Goal: Task Accomplishment & Management: Complete application form

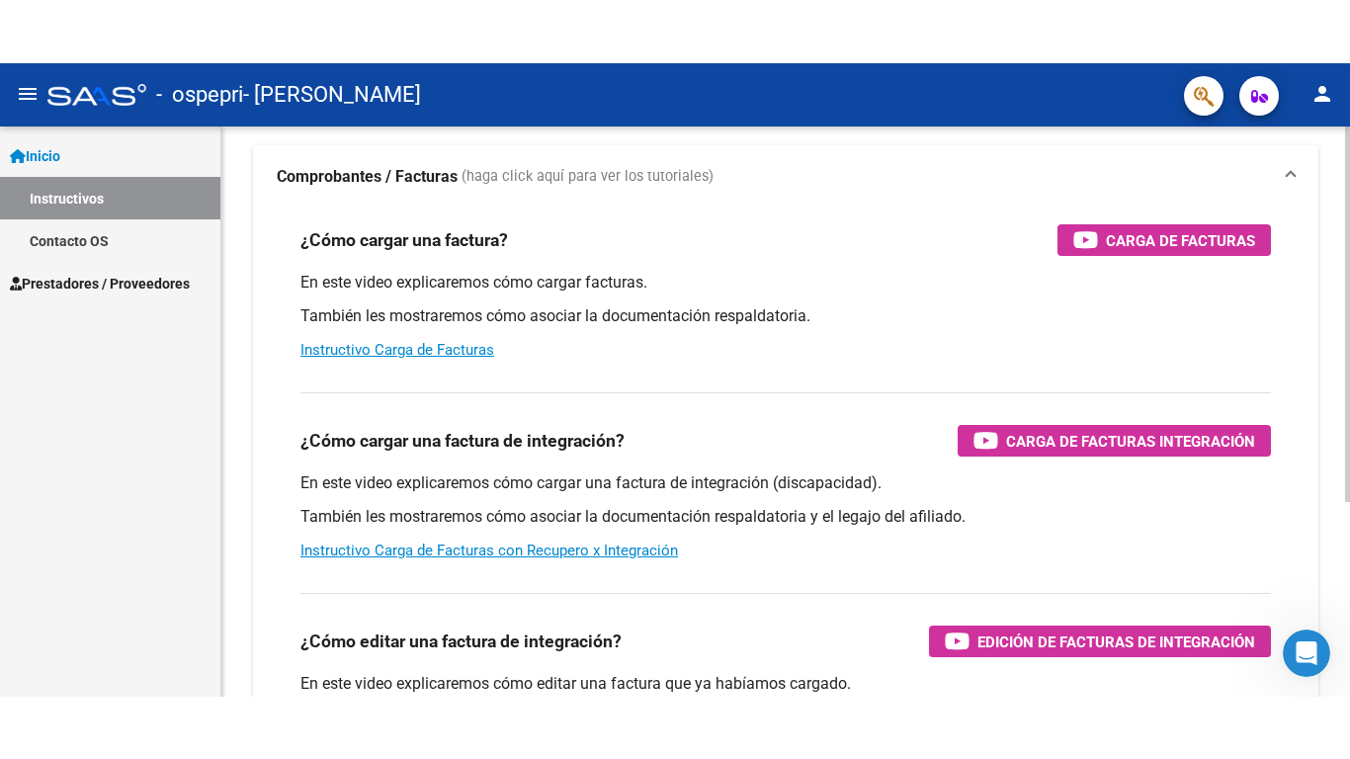
scroll to position [179, 0]
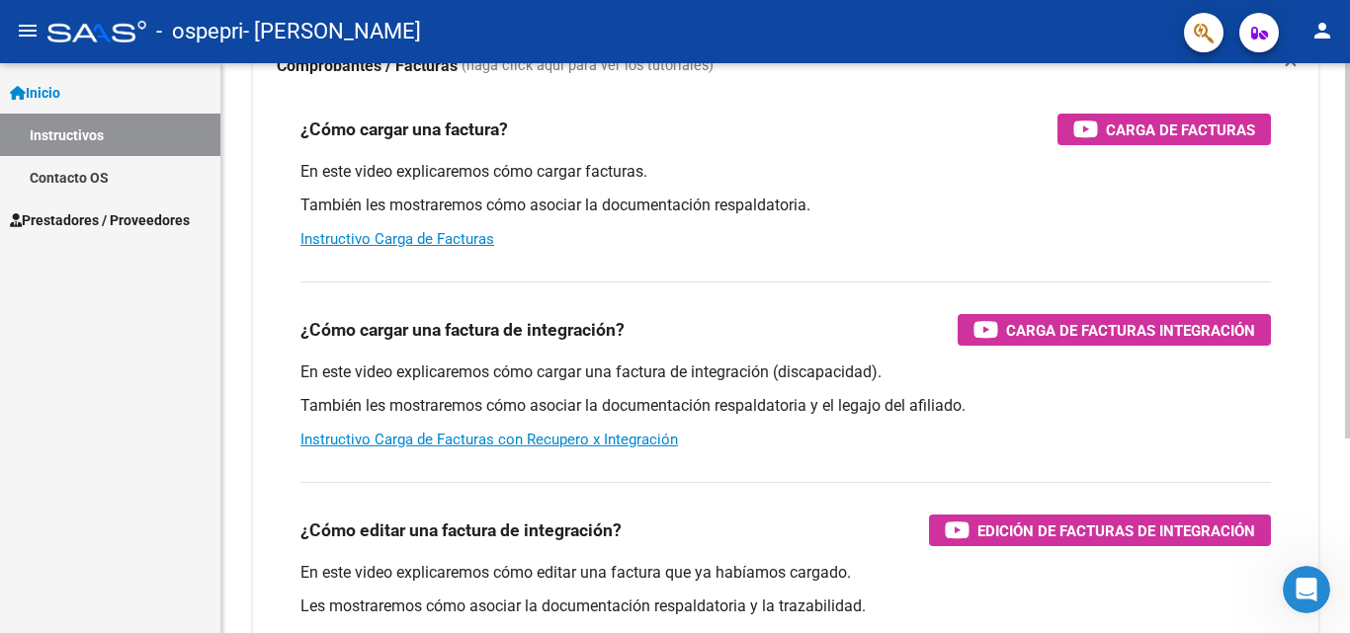
click at [1334, 452] on div at bounding box center [1347, 365] width 5 height 375
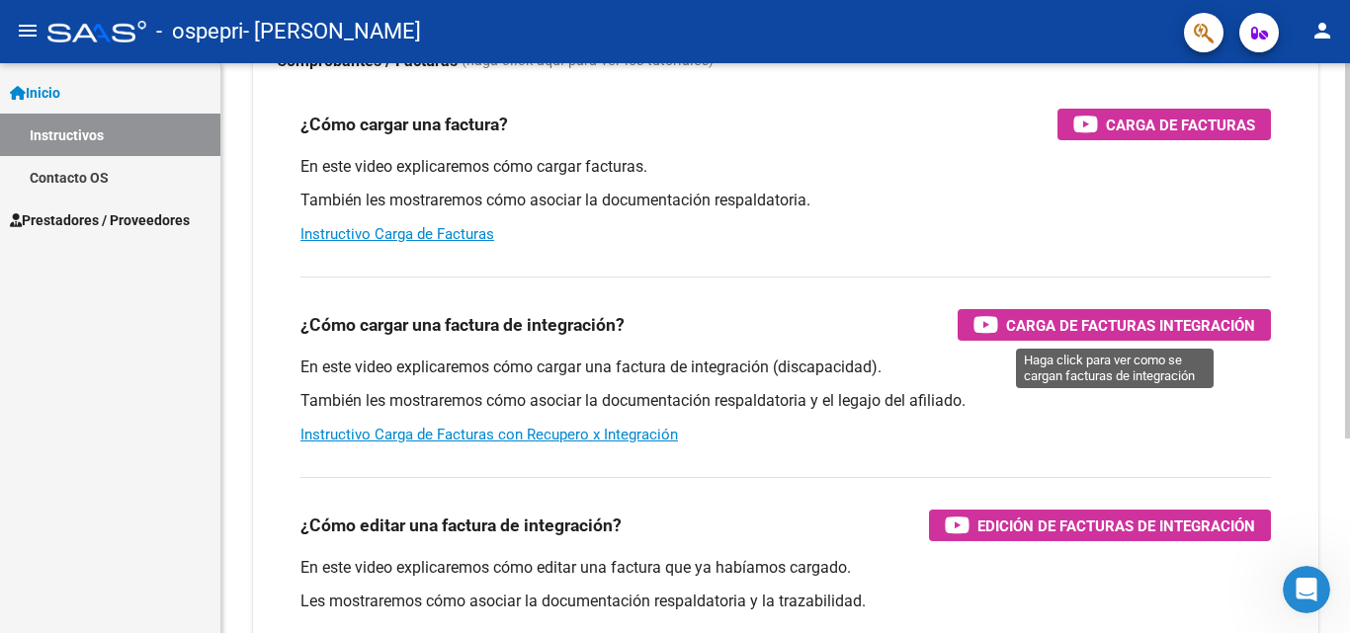
click at [993, 322] on icon "button" at bounding box center [985, 324] width 25 height 23
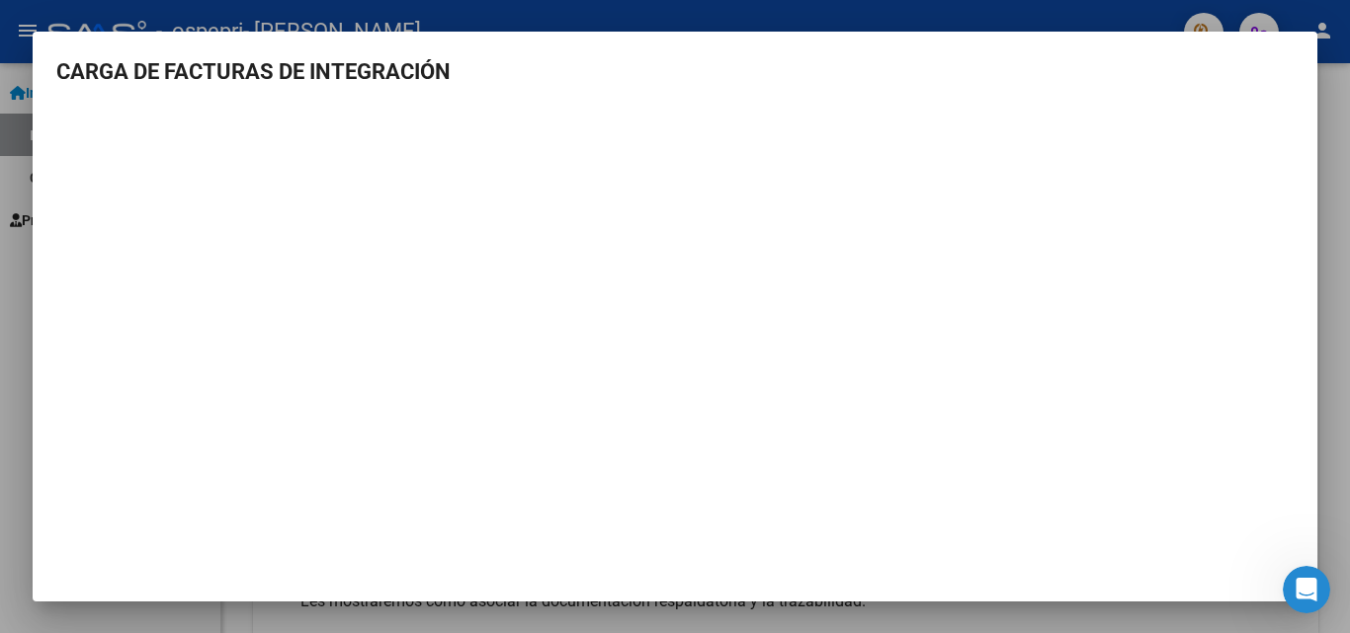
click at [1334, 241] on div at bounding box center [675, 316] width 1350 height 633
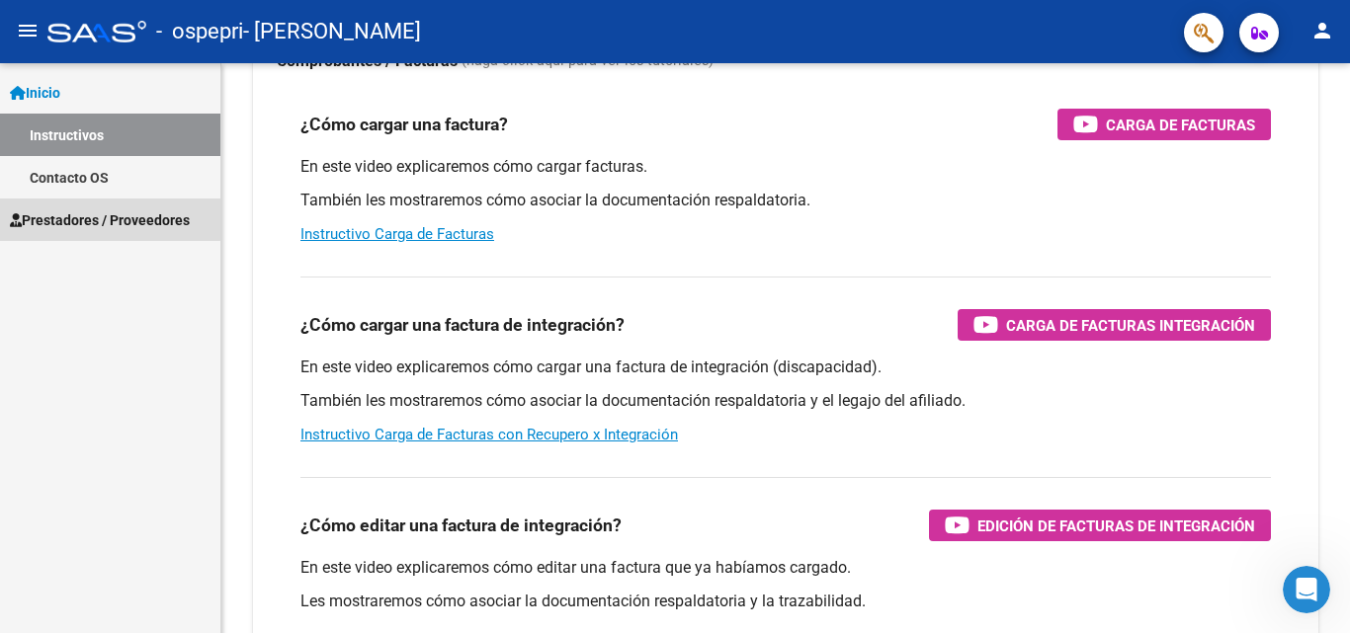
click at [63, 216] on span "Prestadores / Proveedores" at bounding box center [100, 220] width 180 height 22
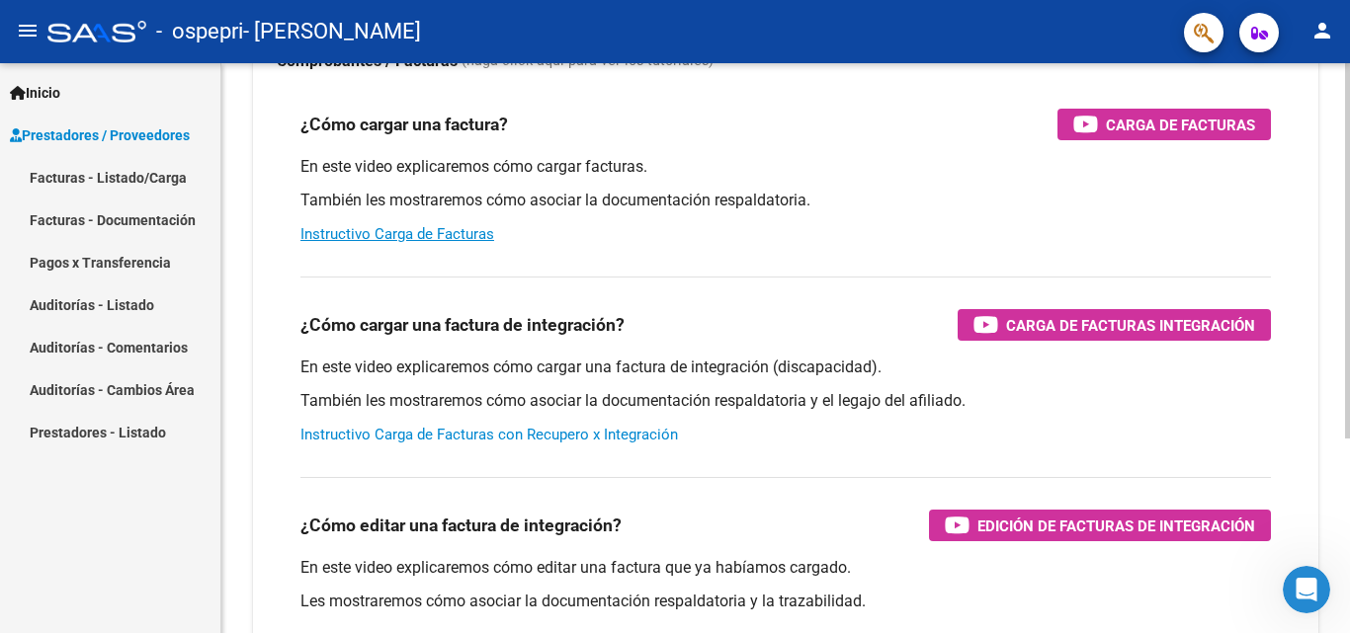
click at [357, 432] on link "Instructivo Carga de Facturas con Recupero x Integración" at bounding box center [488, 435] width 377 height 18
click at [122, 178] on link "Facturas - Listado/Carga" at bounding box center [110, 177] width 220 height 42
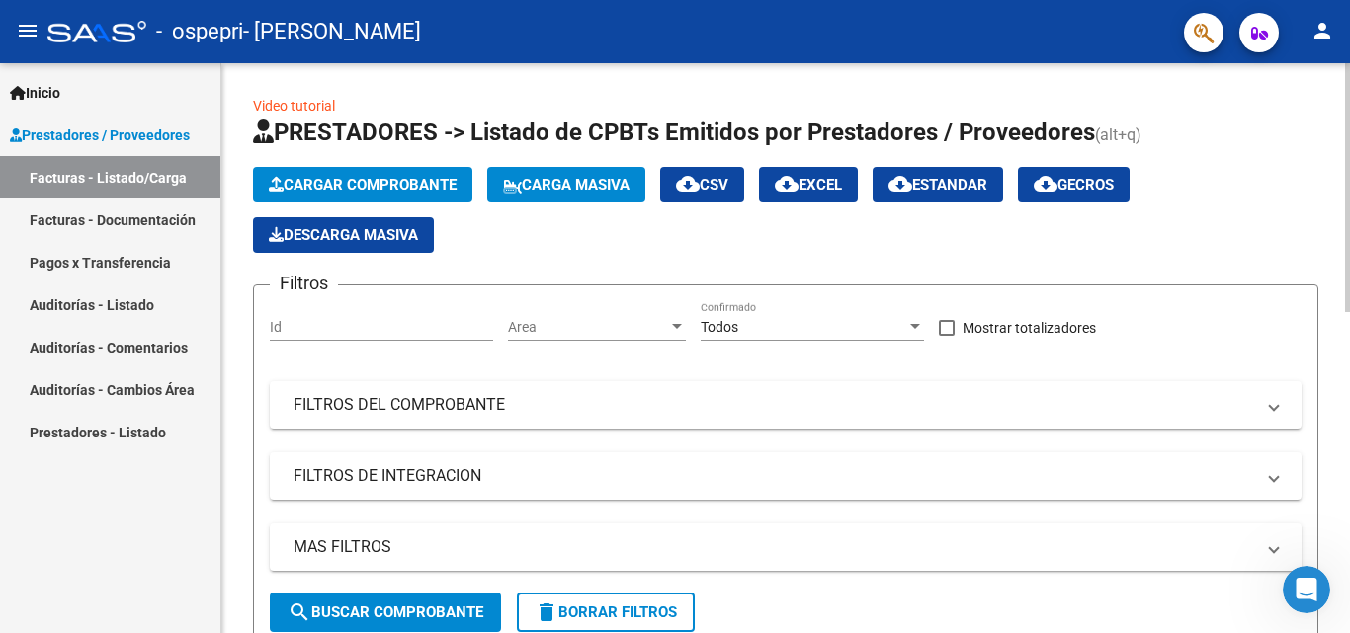
click at [445, 188] on span "Cargar Comprobante" at bounding box center [363, 185] width 188 height 18
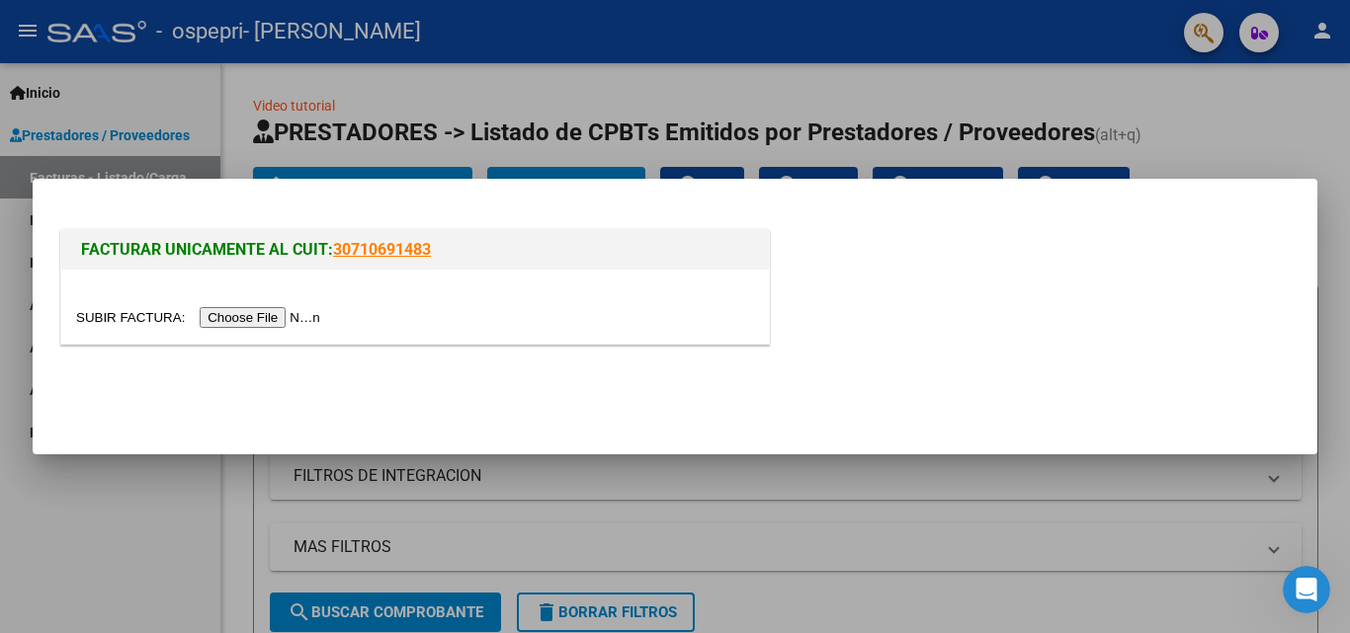
click at [274, 316] on input "file" at bounding box center [201, 317] width 250 height 21
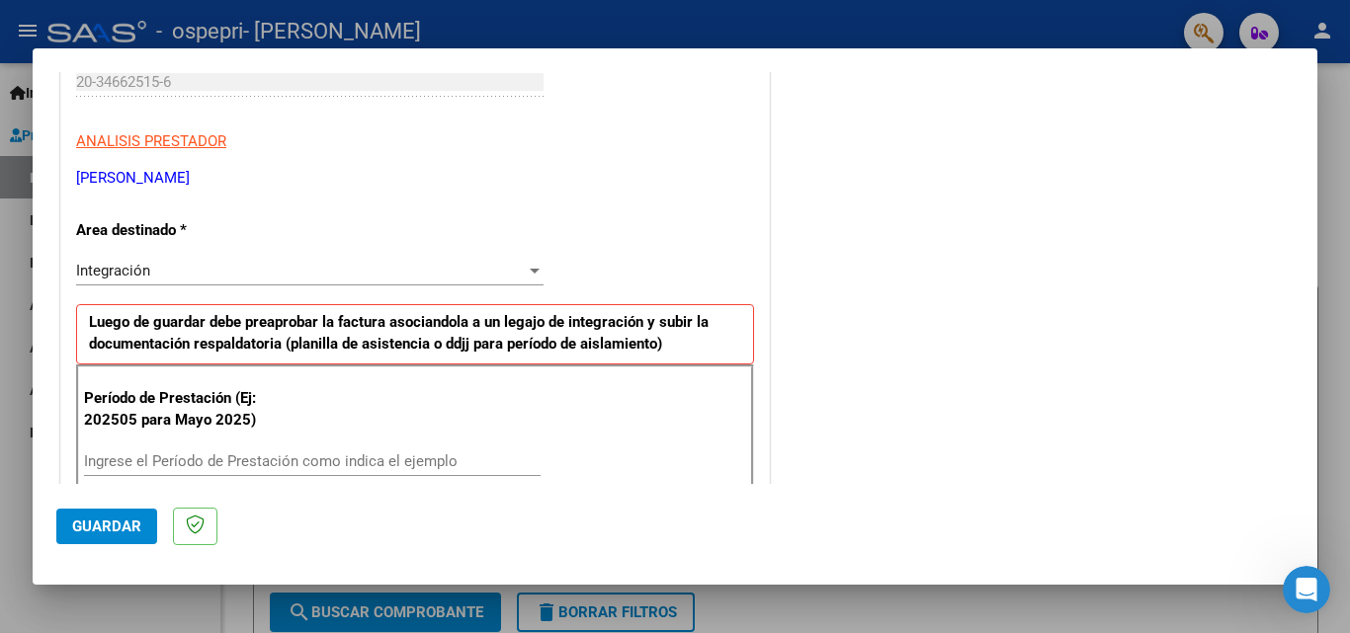
scroll to position [359, 0]
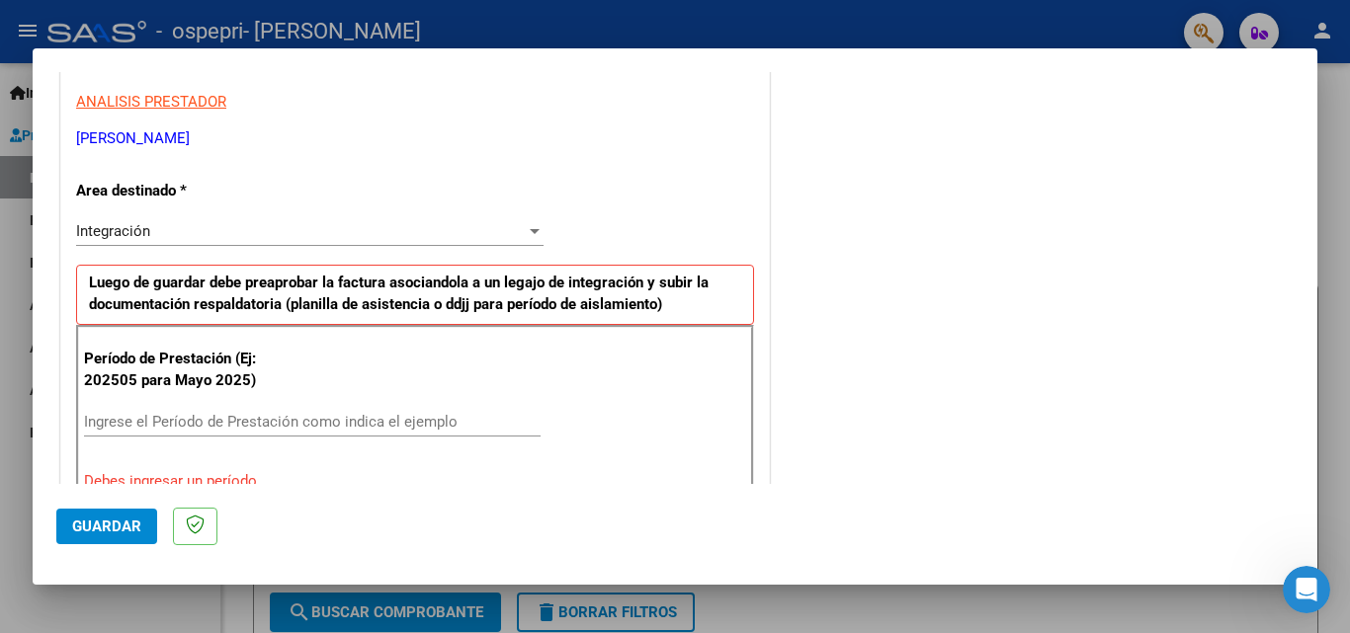
click at [360, 424] on input "Ingrese el Período de Prestación como indica el ejemplo" at bounding box center [312, 422] width 456 height 18
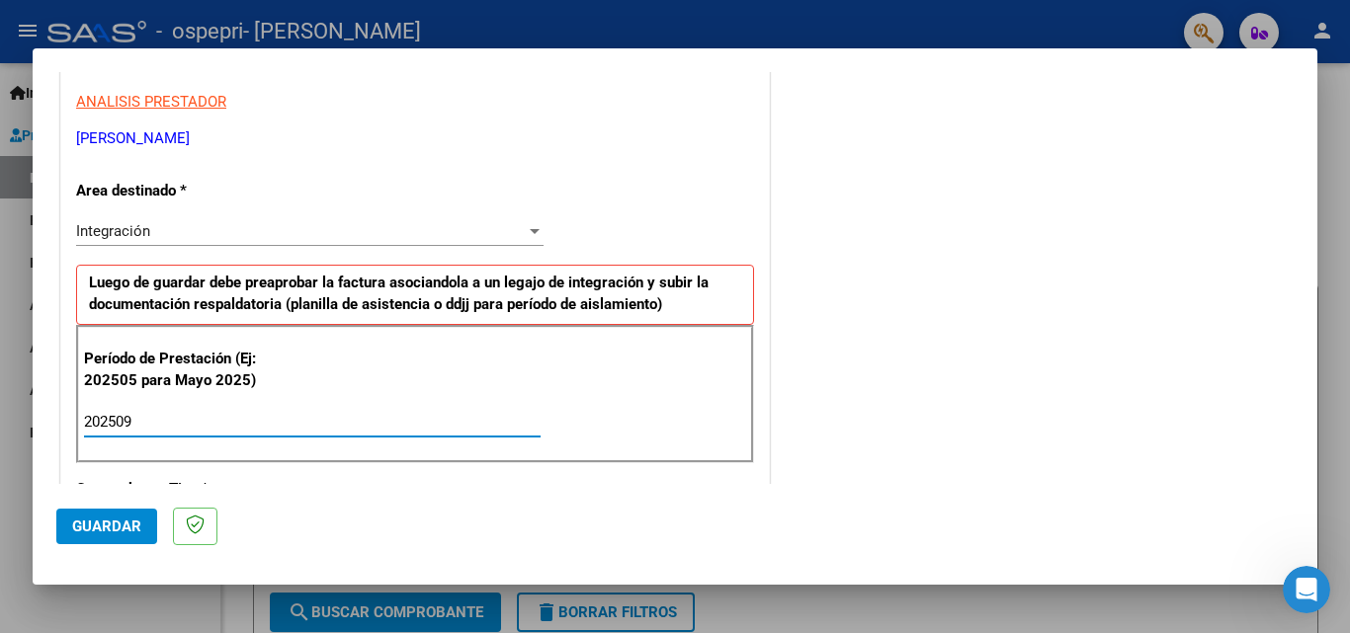
type input "202509"
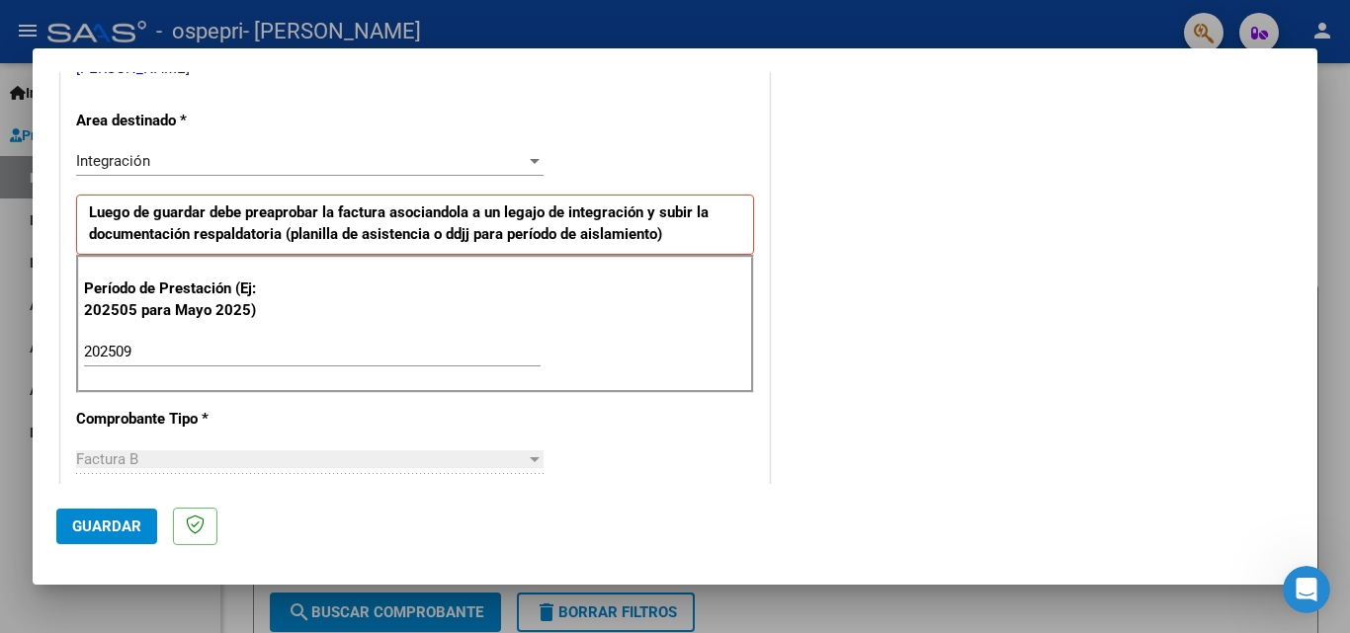
scroll to position [406, 0]
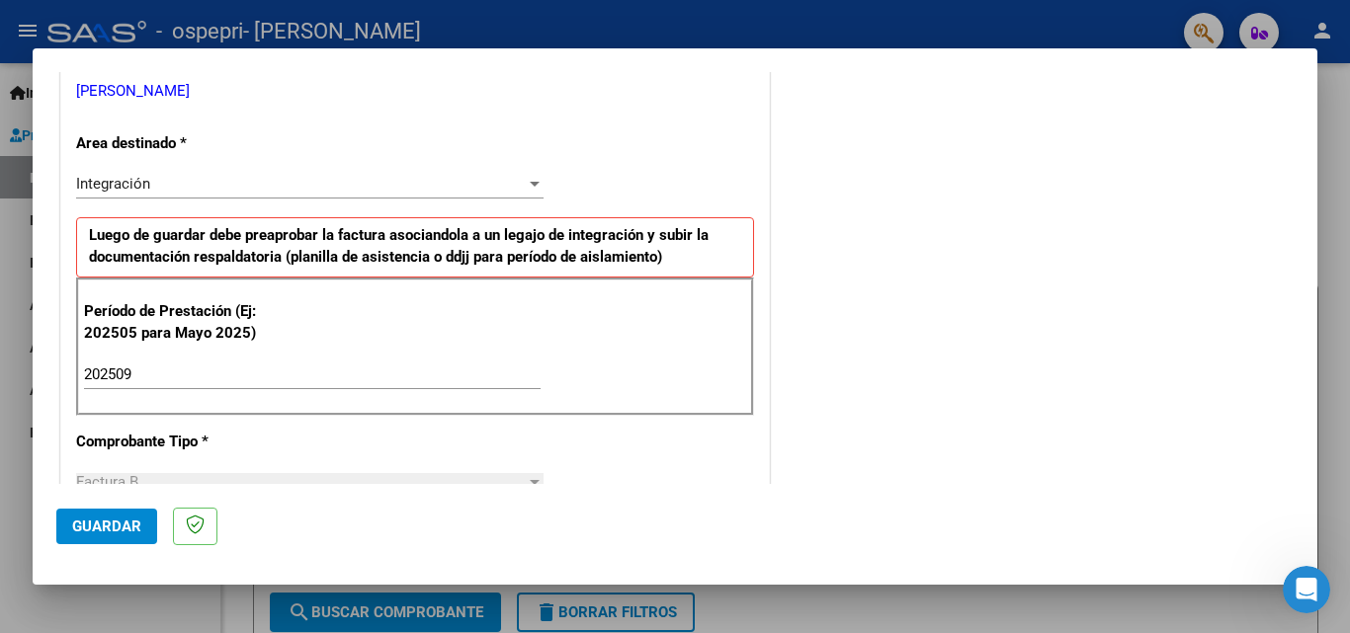
click at [91, 525] on span "Guardar" at bounding box center [106, 527] width 69 height 18
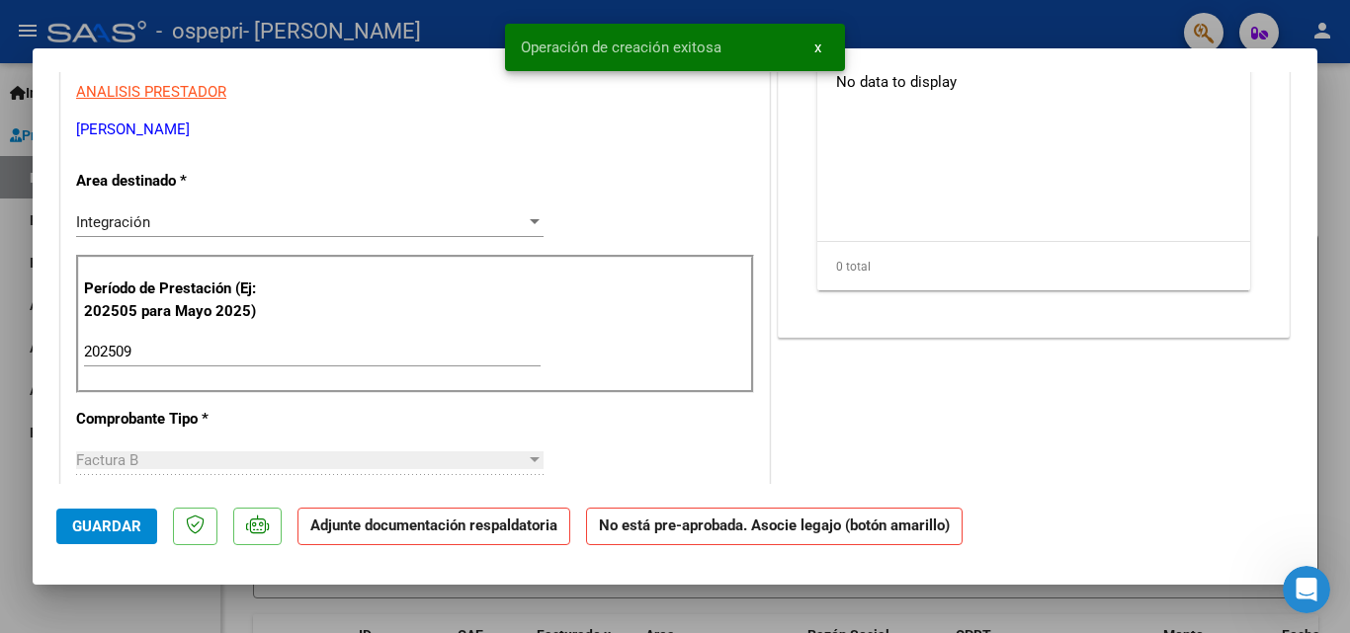
scroll to position [0, 0]
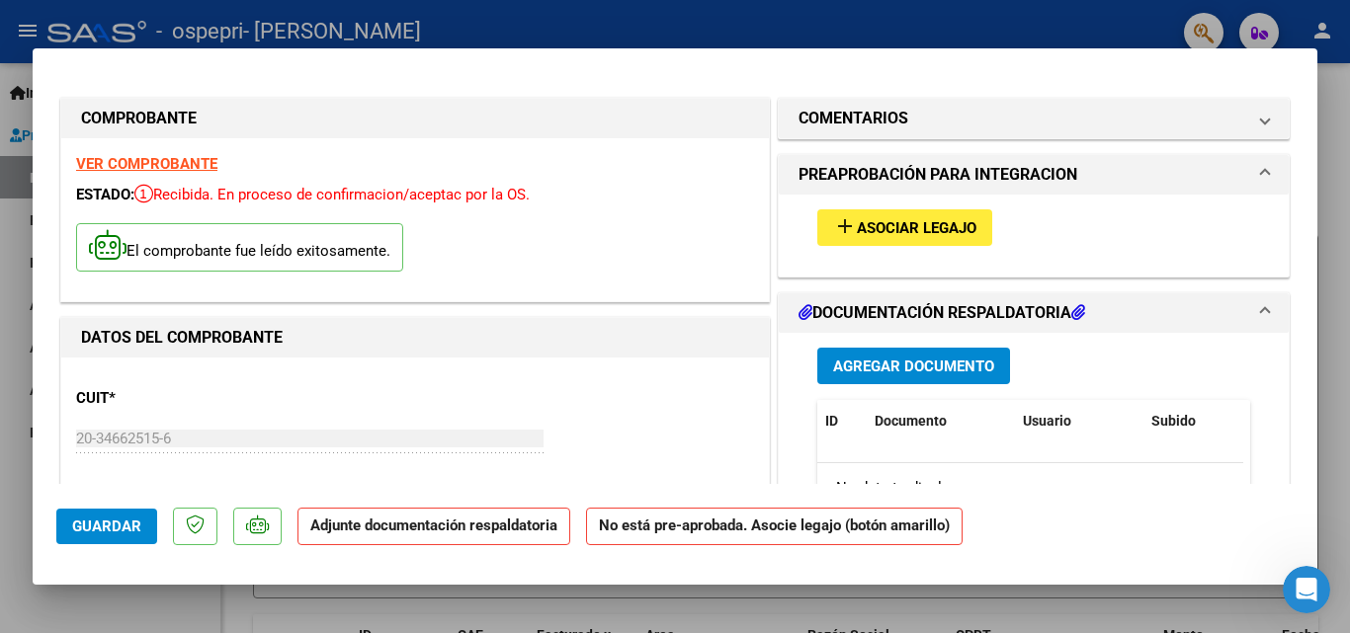
click at [857, 228] on span "Asociar Legajo" at bounding box center [917, 228] width 120 height 18
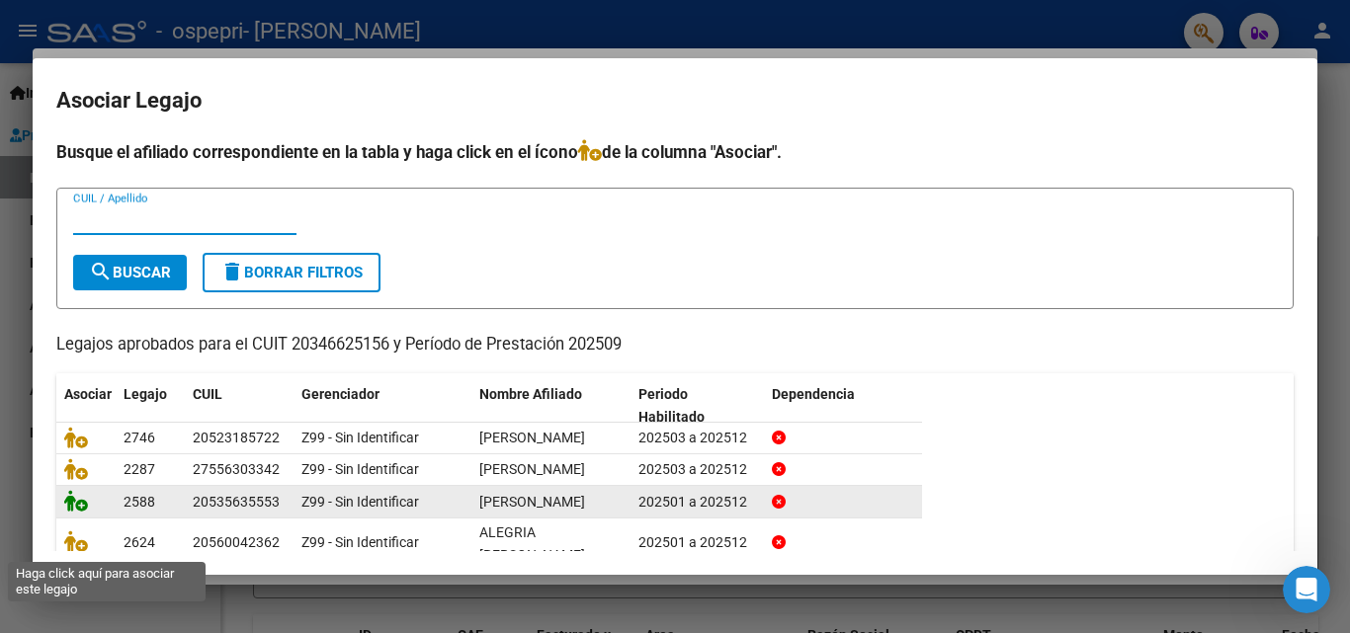
click at [78, 512] on icon at bounding box center [76, 501] width 24 height 22
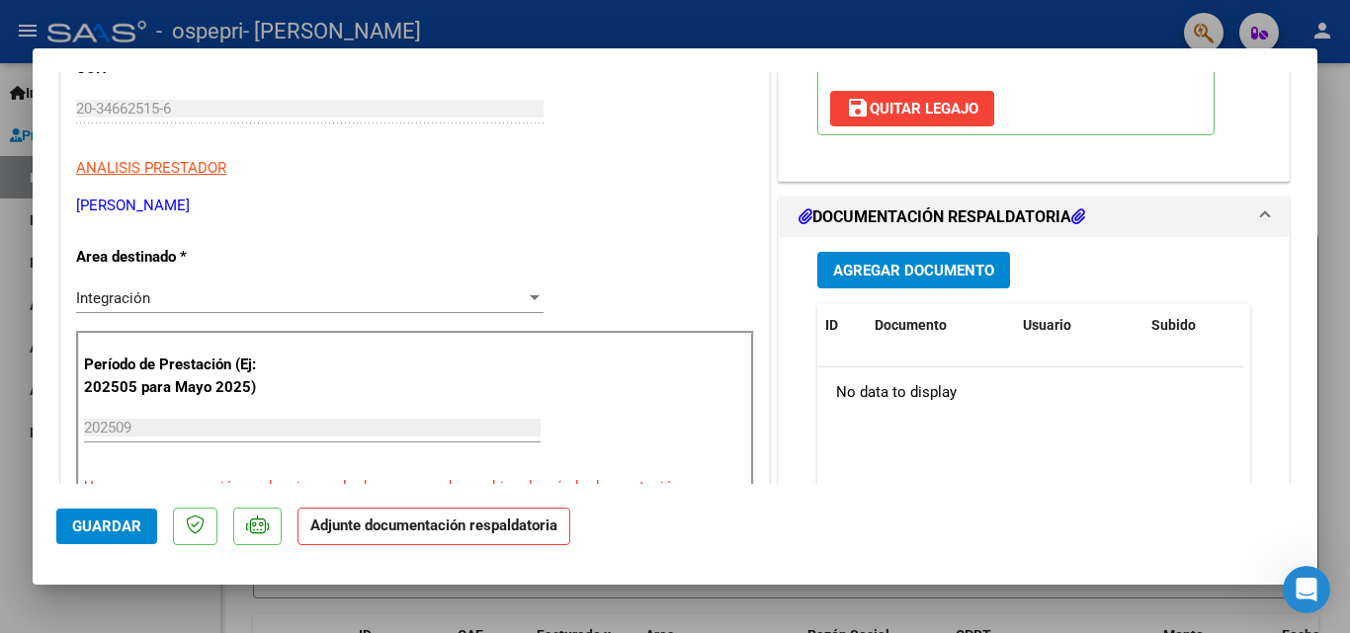
scroll to position [339, 0]
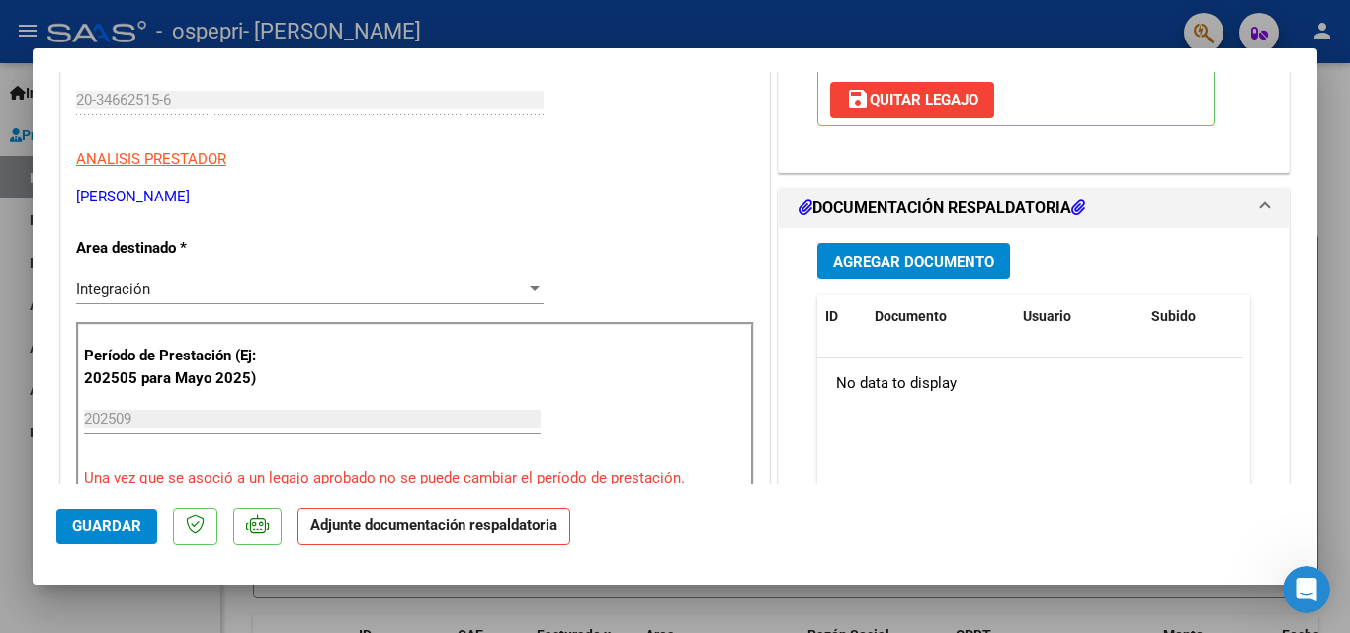
click at [833, 262] on span "Agregar Documento" at bounding box center [913, 262] width 161 height 18
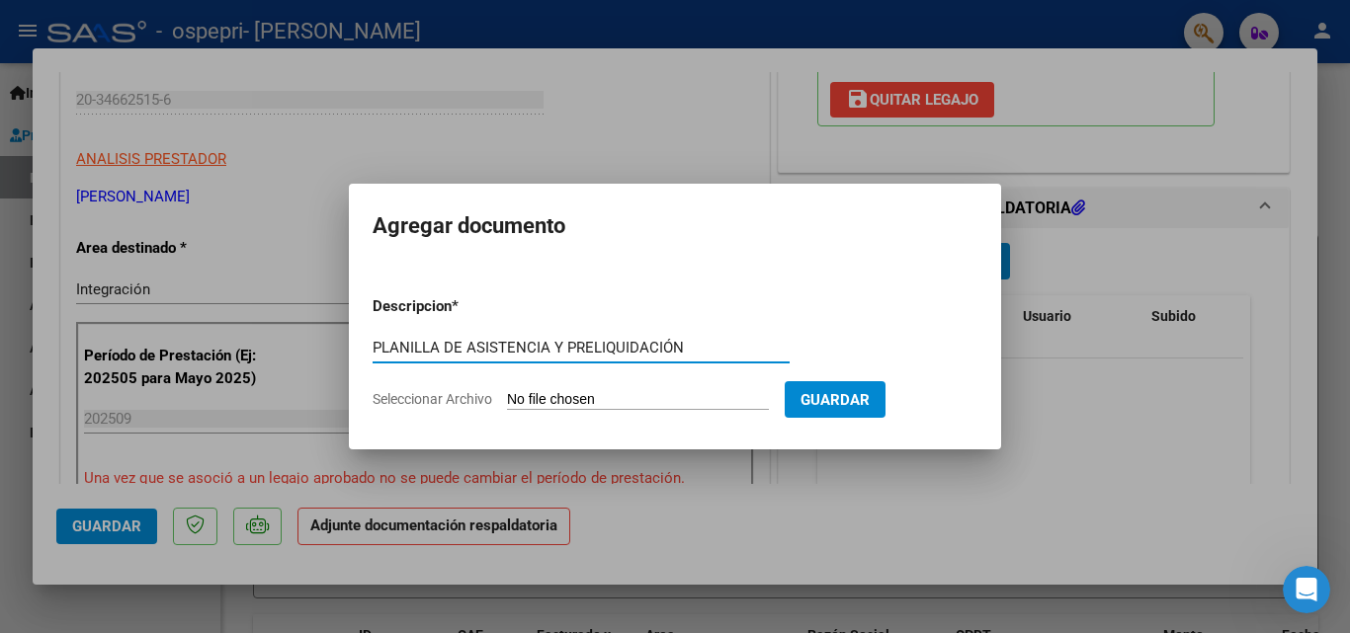
type input "PLANILLA DE ASISTENCIA Y PRELIQUIDACIÓN"
click at [676, 398] on input "Seleccionar Archivo" at bounding box center [638, 400] width 262 height 19
click at [645, 395] on input "Seleccionar Archivo" at bounding box center [638, 400] width 262 height 19
type input "C:\fakepath\apfmimpresionpreliq - 2025-10-06T103321.569.pdf"
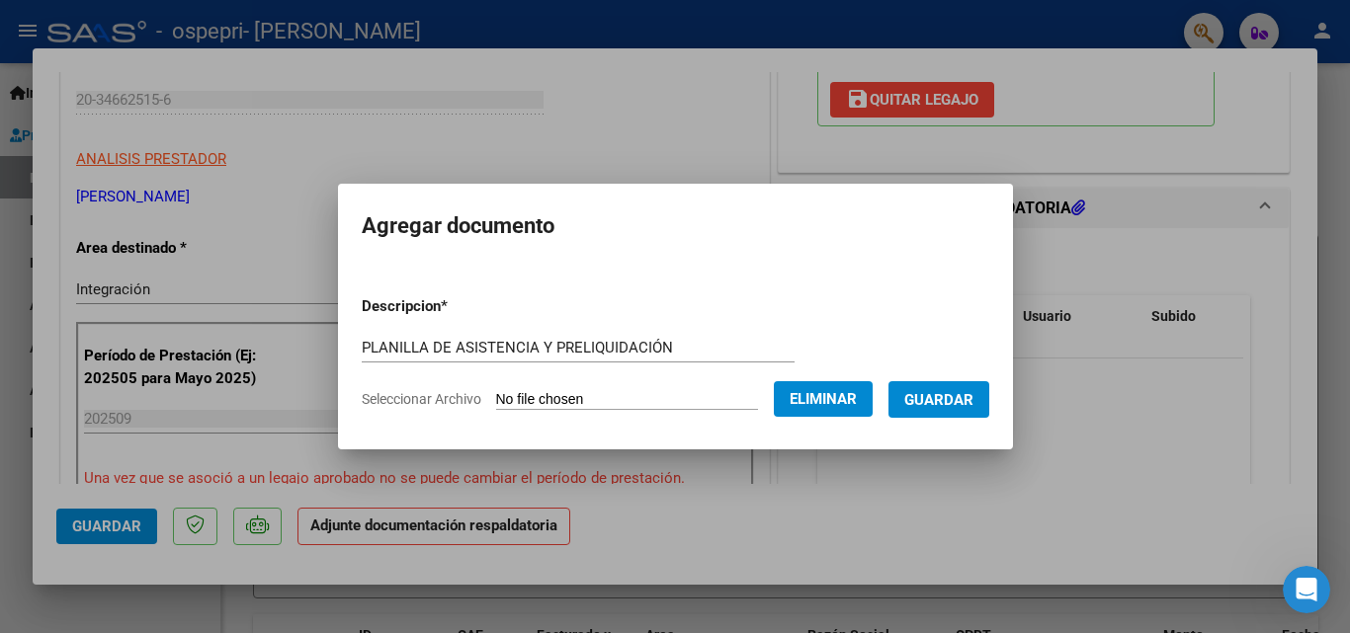
click at [431, 398] on span "Seleccionar Archivo" at bounding box center [422, 399] width 120 height 16
click at [420, 397] on span "Seleccionar Archivo" at bounding box center [422, 399] width 120 height 16
click at [971, 411] on button "Guardar" at bounding box center [938, 399] width 101 height 37
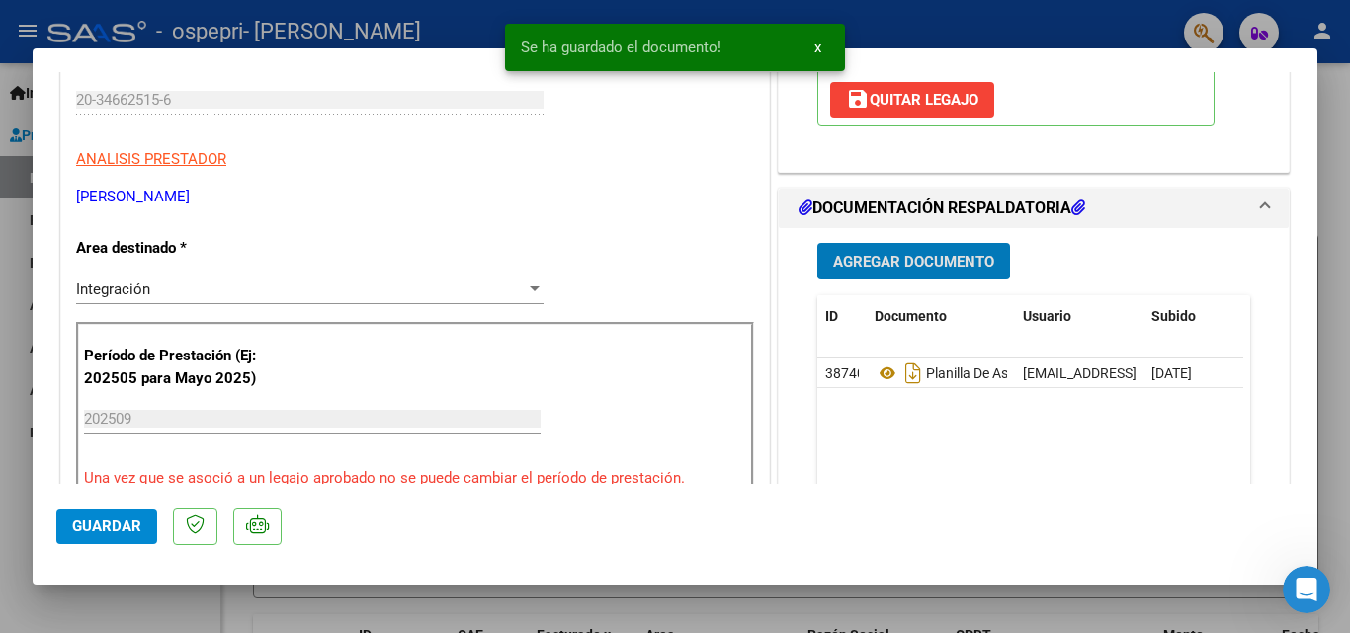
click at [939, 271] on span "Agregar Documento" at bounding box center [913, 262] width 161 height 18
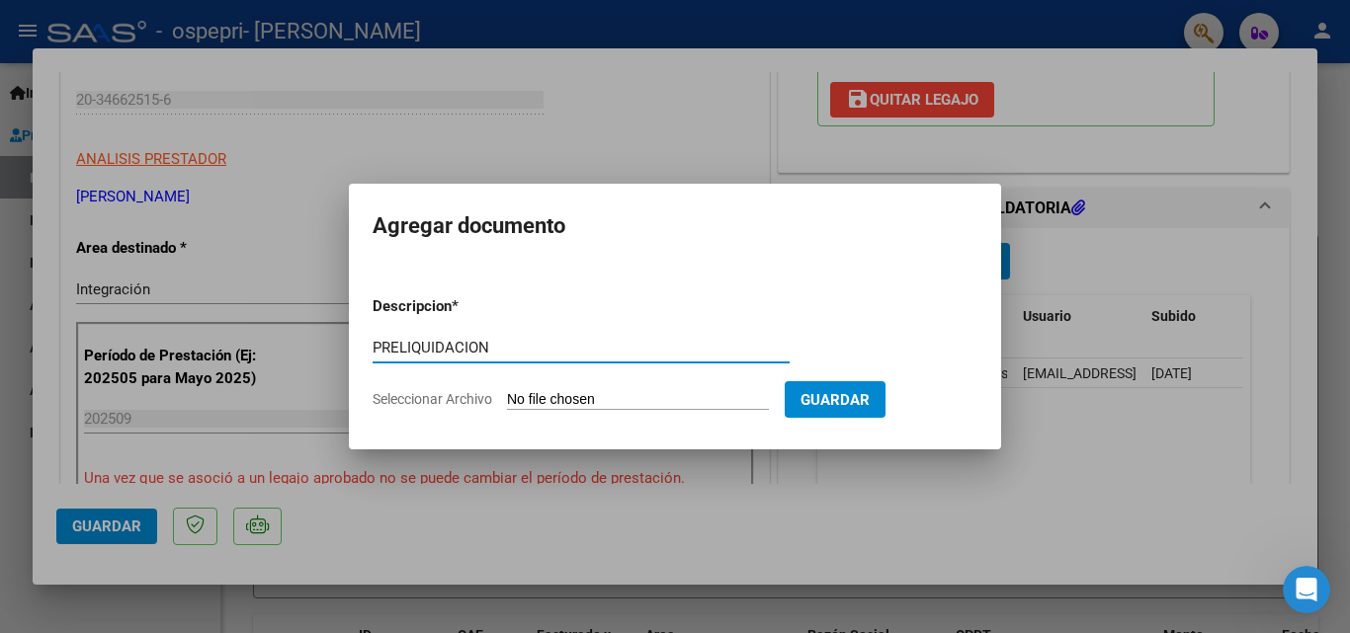
type input "PRELIQUIDACION"
click at [581, 403] on input "Seleccionar Archivo" at bounding box center [638, 400] width 262 height 19
click at [593, 401] on input "Seleccionar Archivo" at bounding box center [638, 400] width 262 height 19
click at [538, 397] on input "Seleccionar Archivo" at bounding box center [638, 400] width 262 height 19
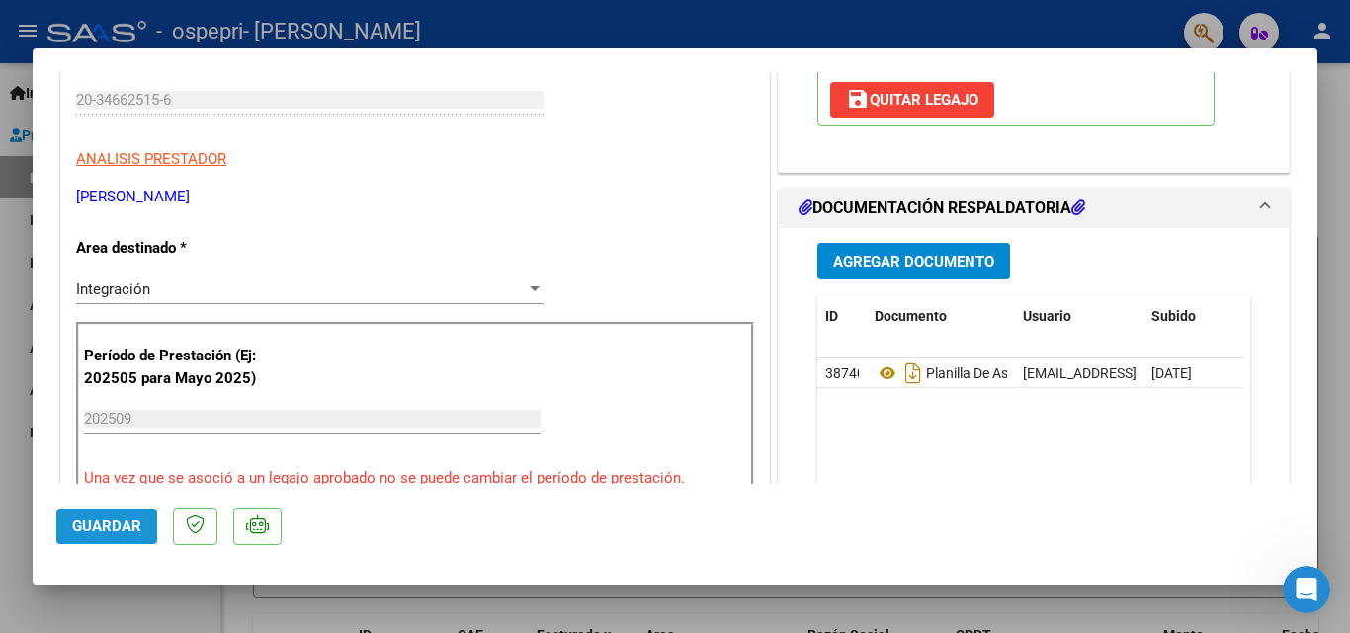
click at [115, 528] on span "Guardar" at bounding box center [106, 527] width 69 height 18
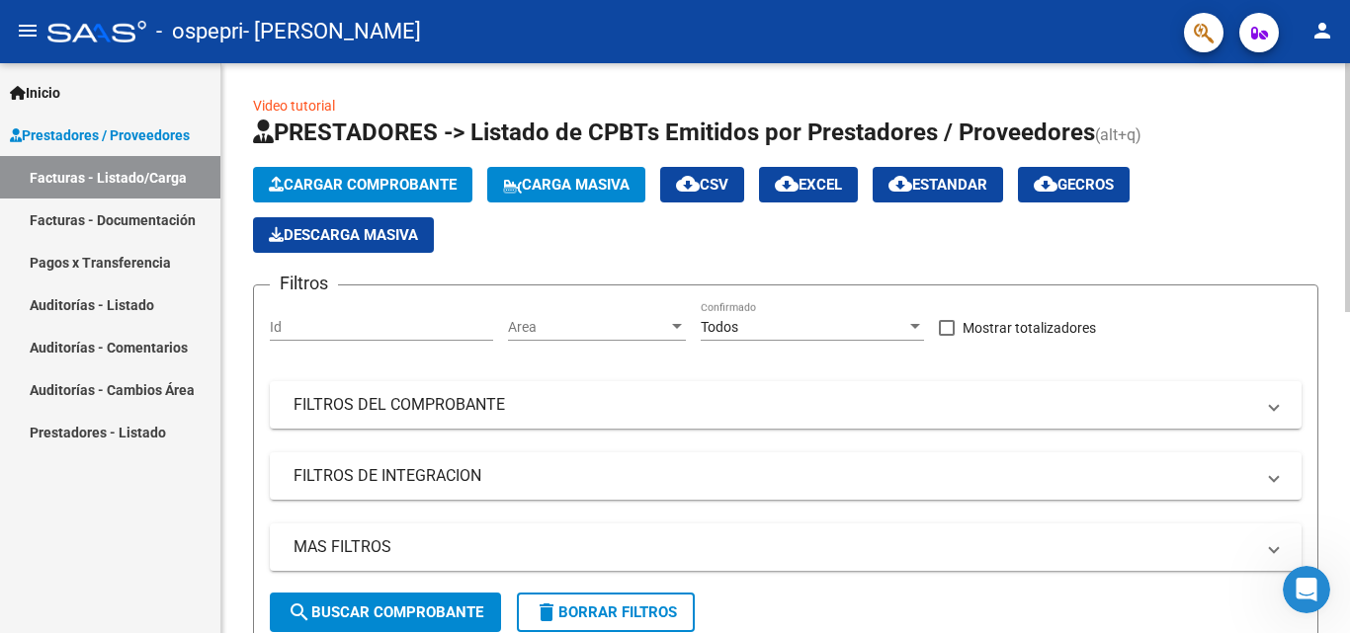
click at [390, 176] on span "Cargar Comprobante" at bounding box center [363, 185] width 188 height 18
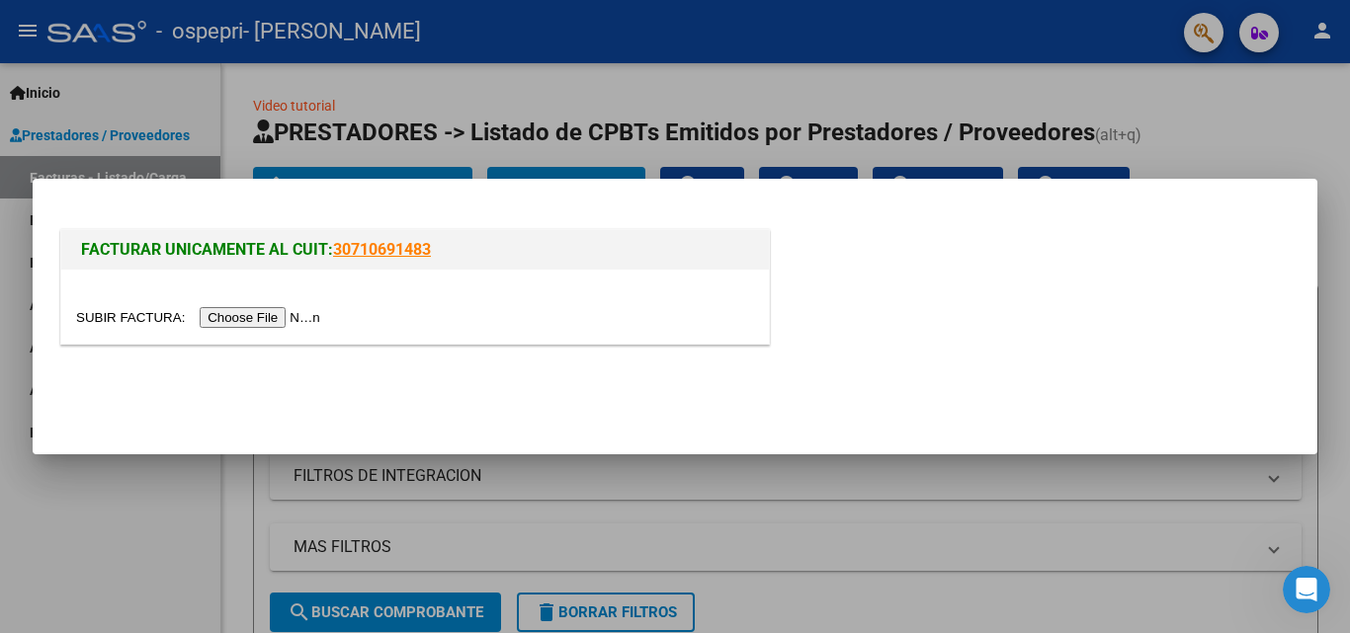
click at [217, 315] on input "file" at bounding box center [201, 317] width 250 height 21
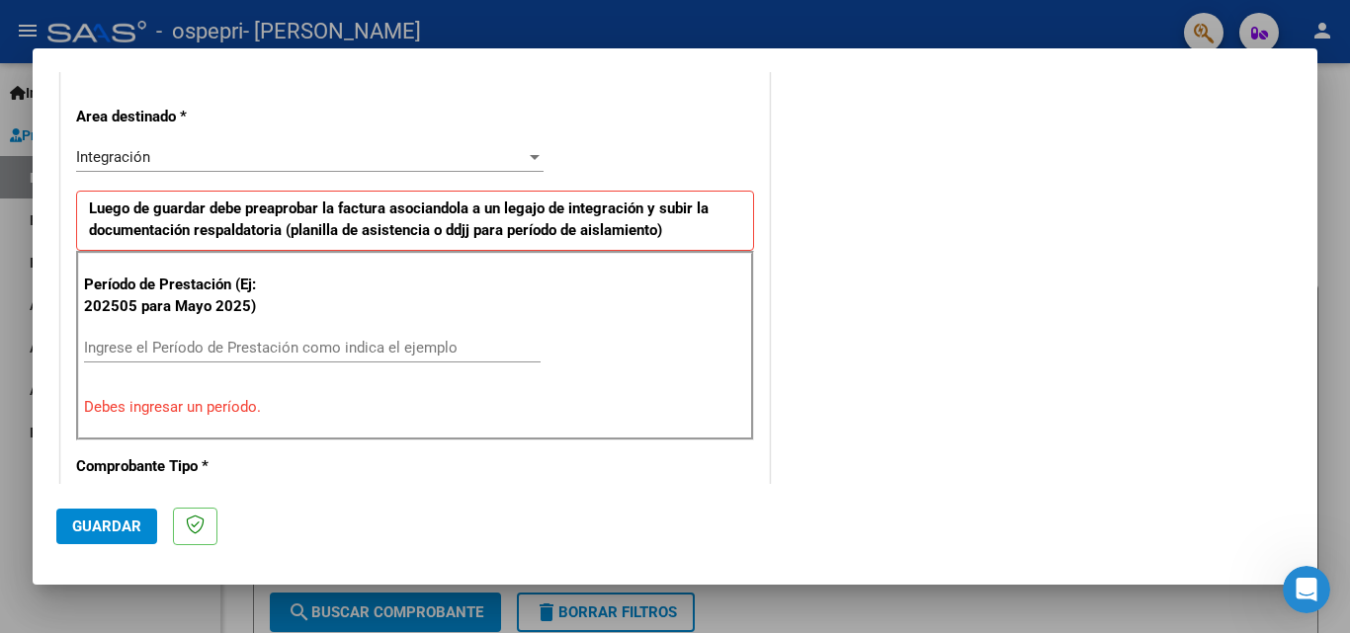
scroll to position [448, 0]
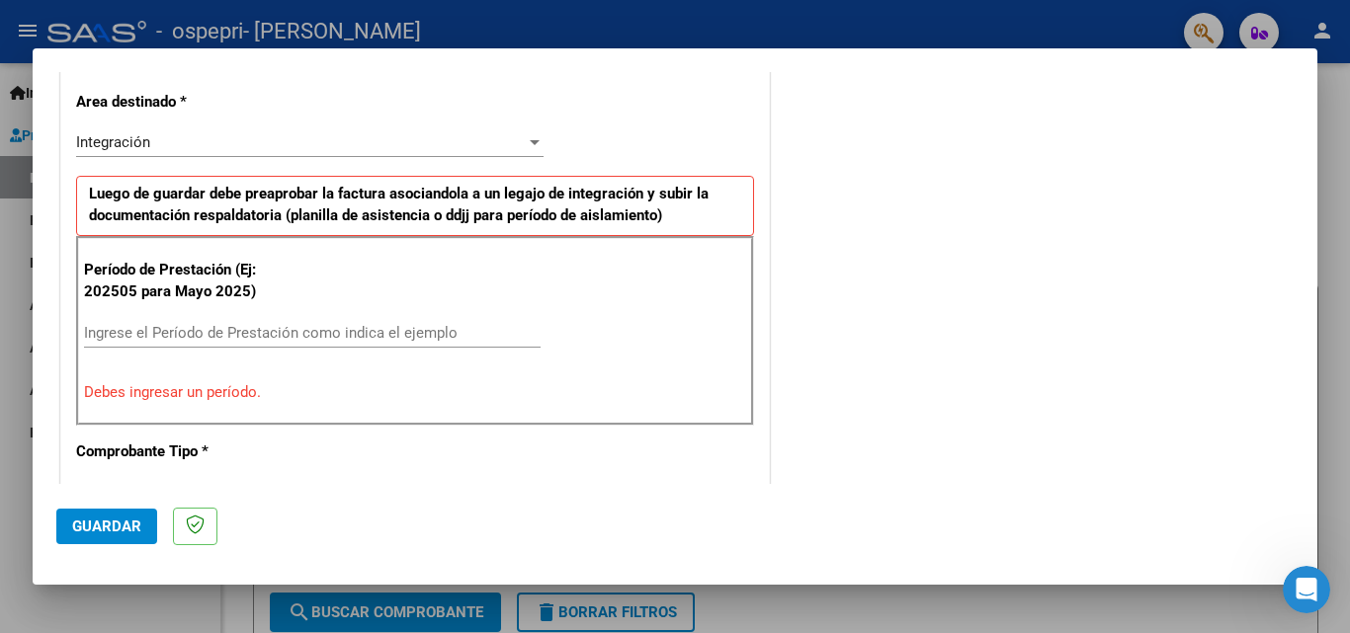
click at [420, 314] on div "Período de Prestación (Ej: 202505 para [DATE]) Ingrese el Período de Prestación…" at bounding box center [415, 331] width 678 height 190
click at [409, 329] on input "Ingrese el Período de Prestación como indica el ejemplo" at bounding box center [312, 333] width 456 height 18
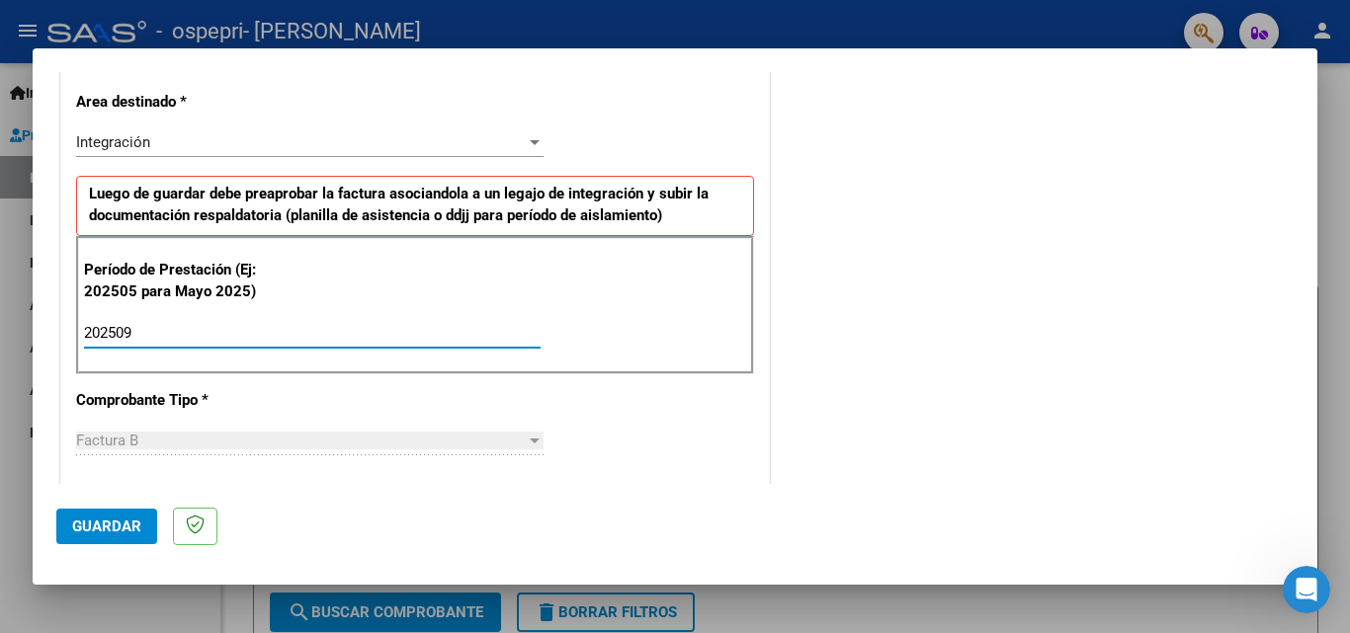
type input "202509"
click at [76, 532] on span "Guardar" at bounding box center [106, 527] width 69 height 18
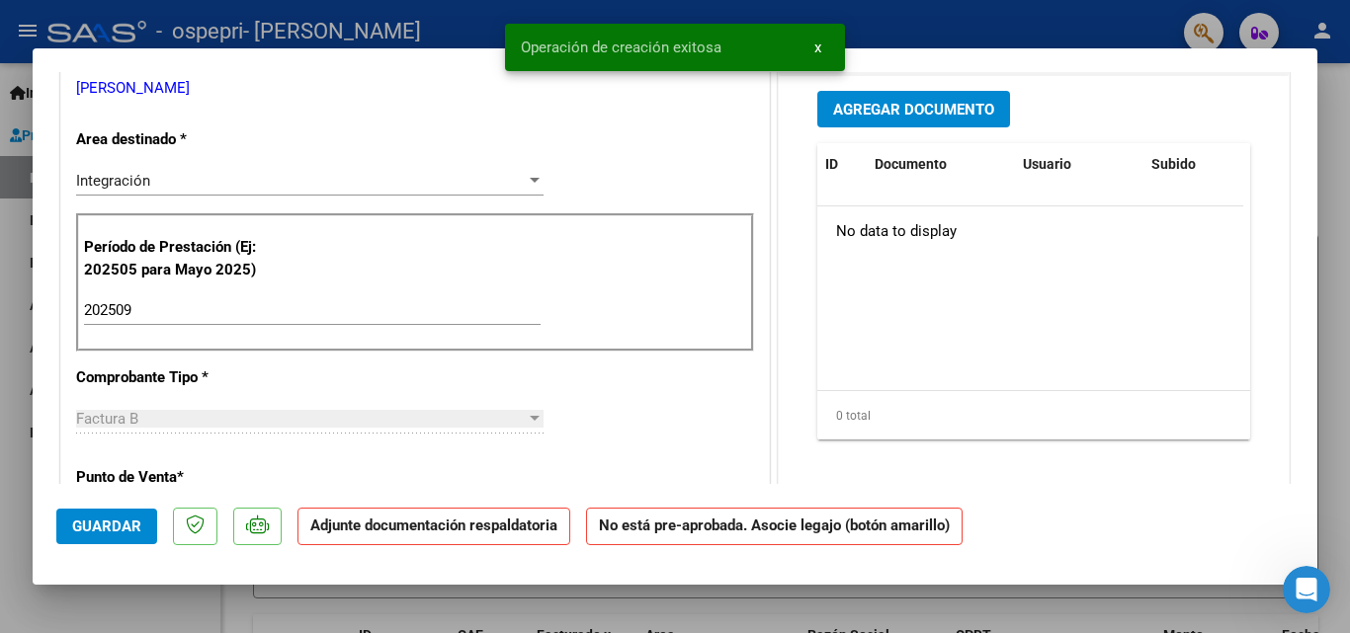
scroll to position [0, 0]
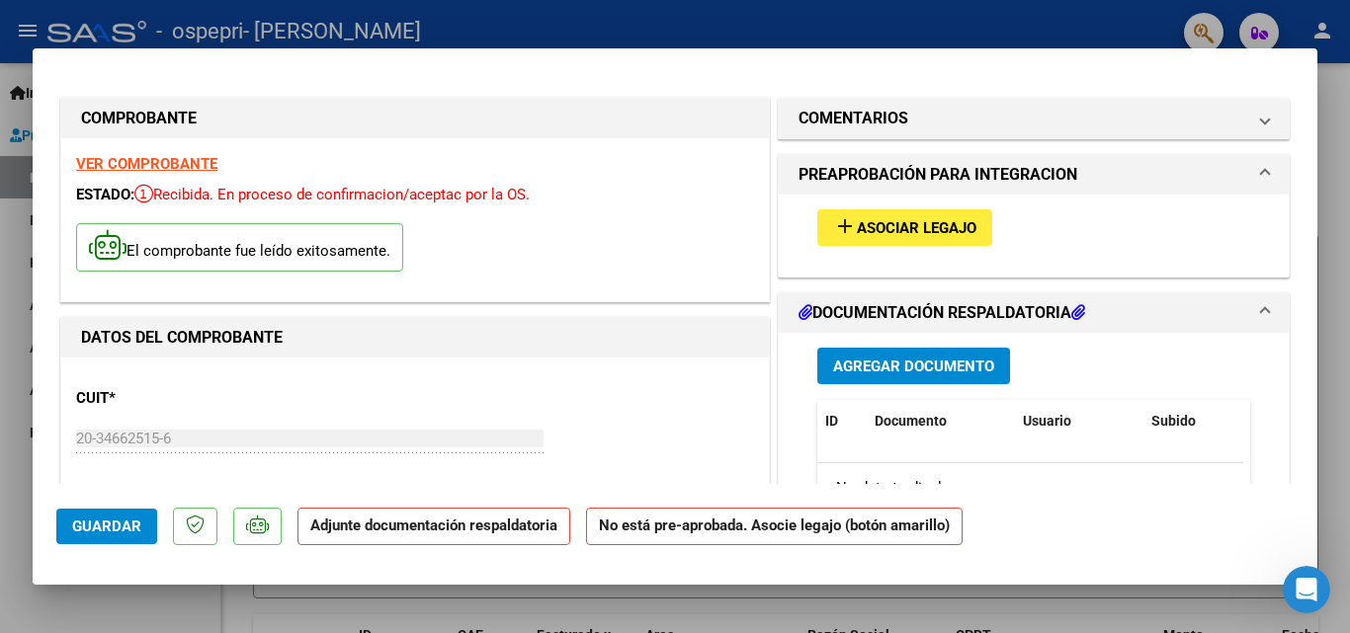
click at [863, 219] on span "Asociar Legajo" at bounding box center [917, 228] width 120 height 18
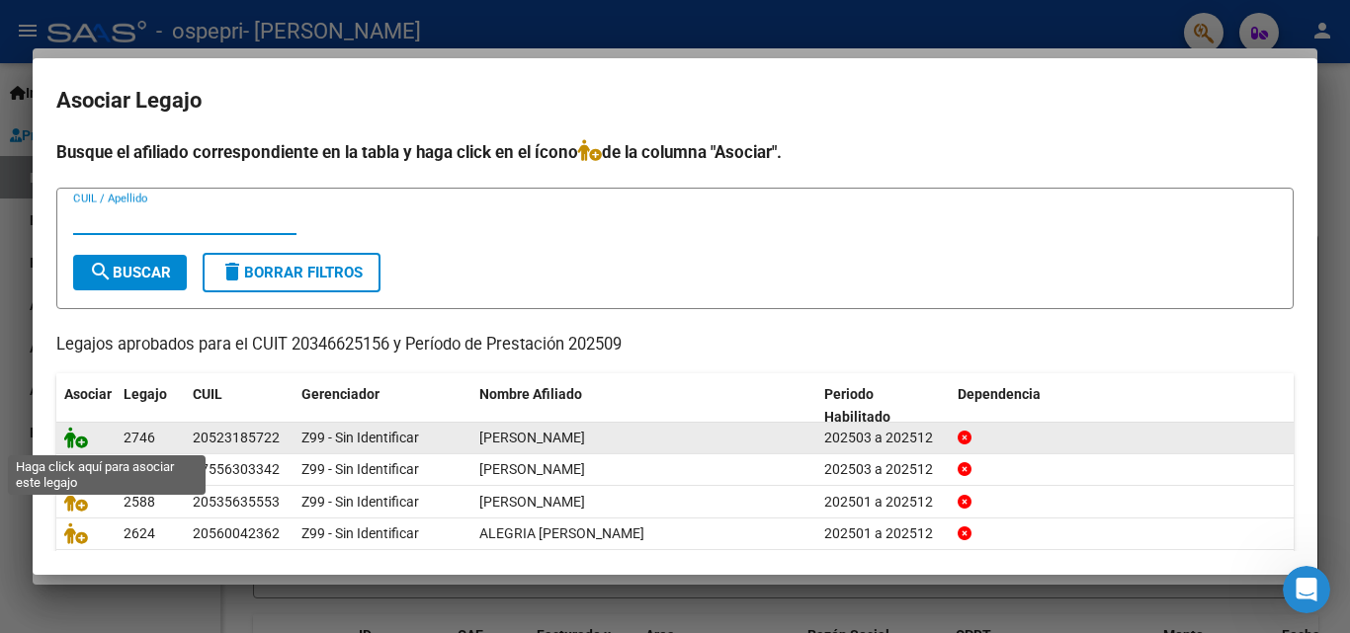
click at [82, 445] on icon at bounding box center [76, 438] width 24 height 22
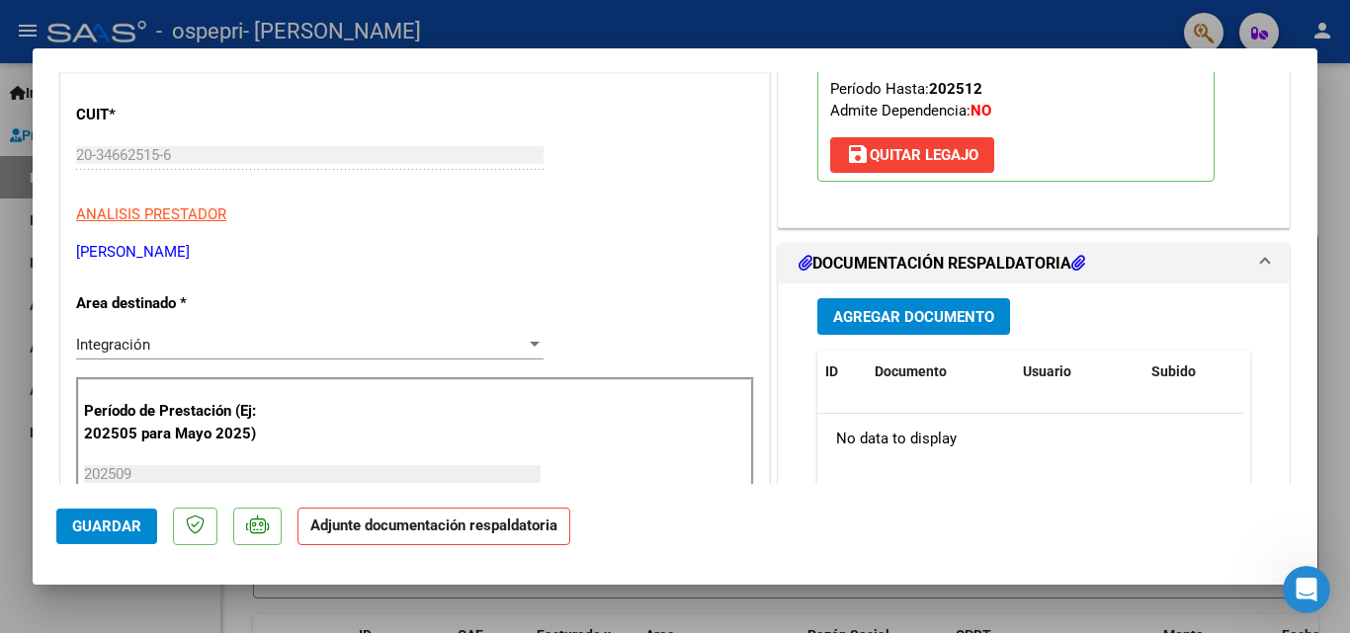
scroll to position [395, 0]
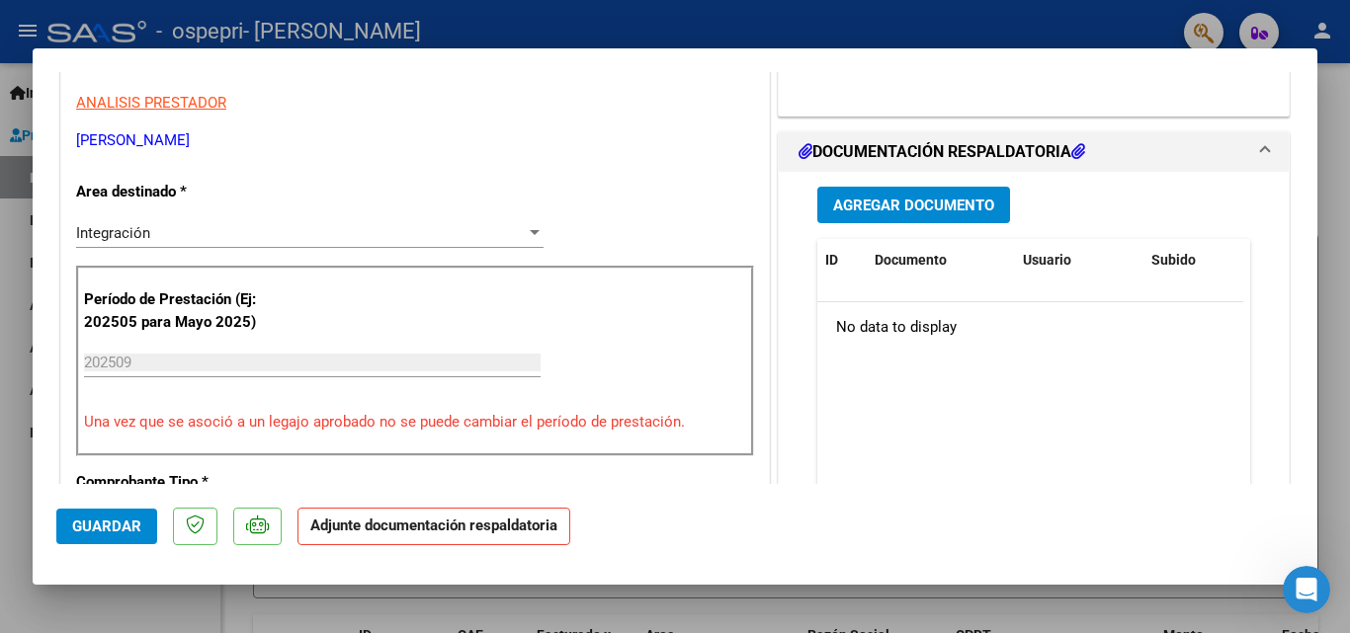
click at [956, 202] on span "Agregar Documento" at bounding box center [913, 206] width 161 height 18
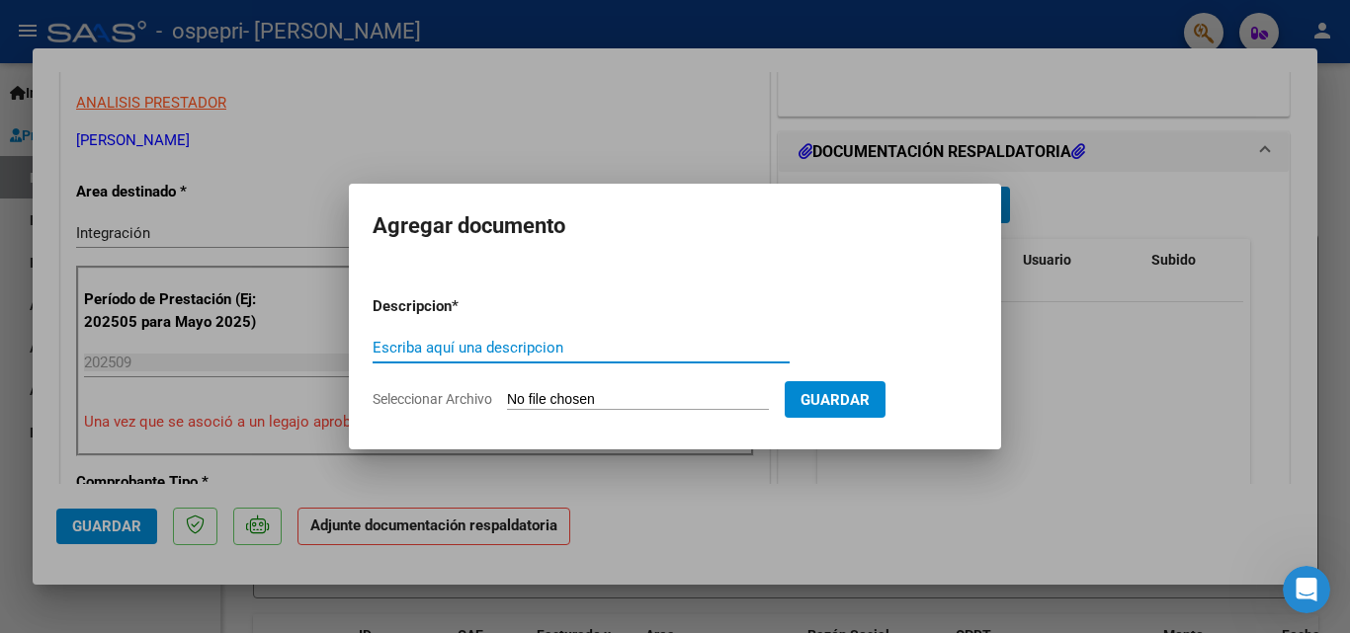
click at [719, 333] on div "Escriba aquí una descripcion" at bounding box center [580, 348] width 417 height 30
click at [643, 395] on input "Seleccionar Archivo" at bounding box center [638, 400] width 262 height 19
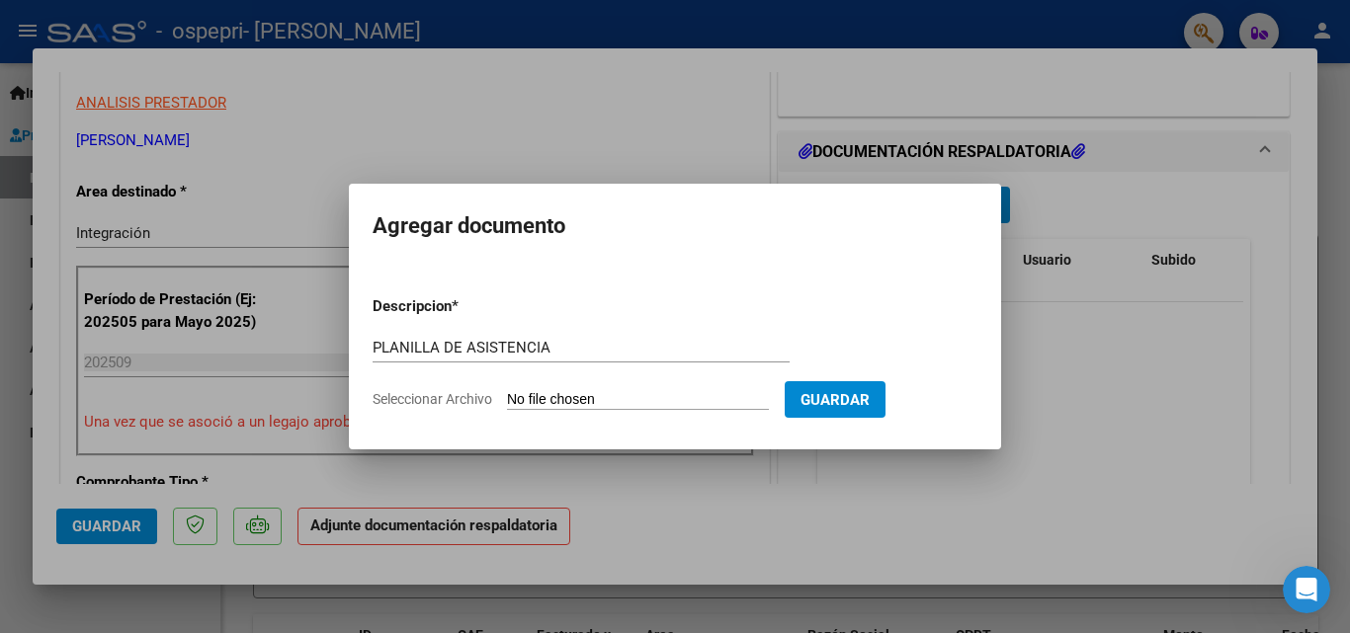
click at [567, 351] on input "PLANILLA DE ASISTENCIA" at bounding box center [580, 348] width 417 height 18
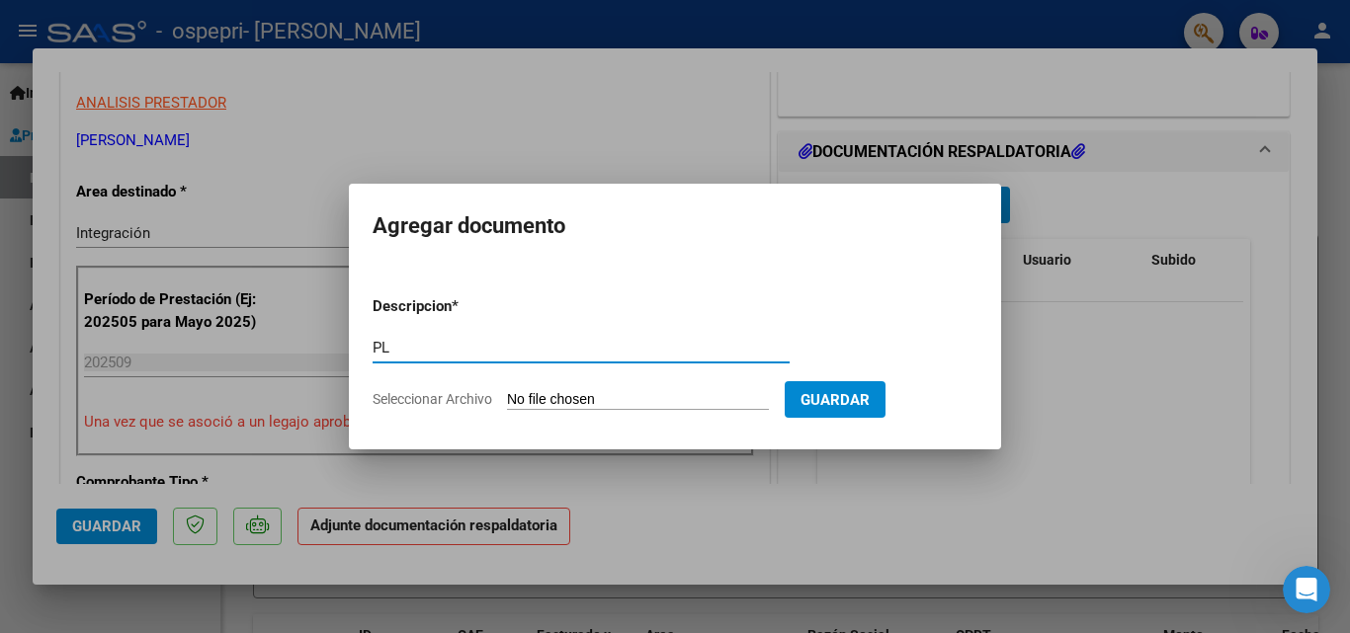
type input "P"
type input "PRELIQUIDACION"
click at [567, 388] on form "Descripcion * PRELIQUIDACION Escriba aquí una descripcion Seleccionar Archivo G…" at bounding box center [674, 353] width 605 height 144
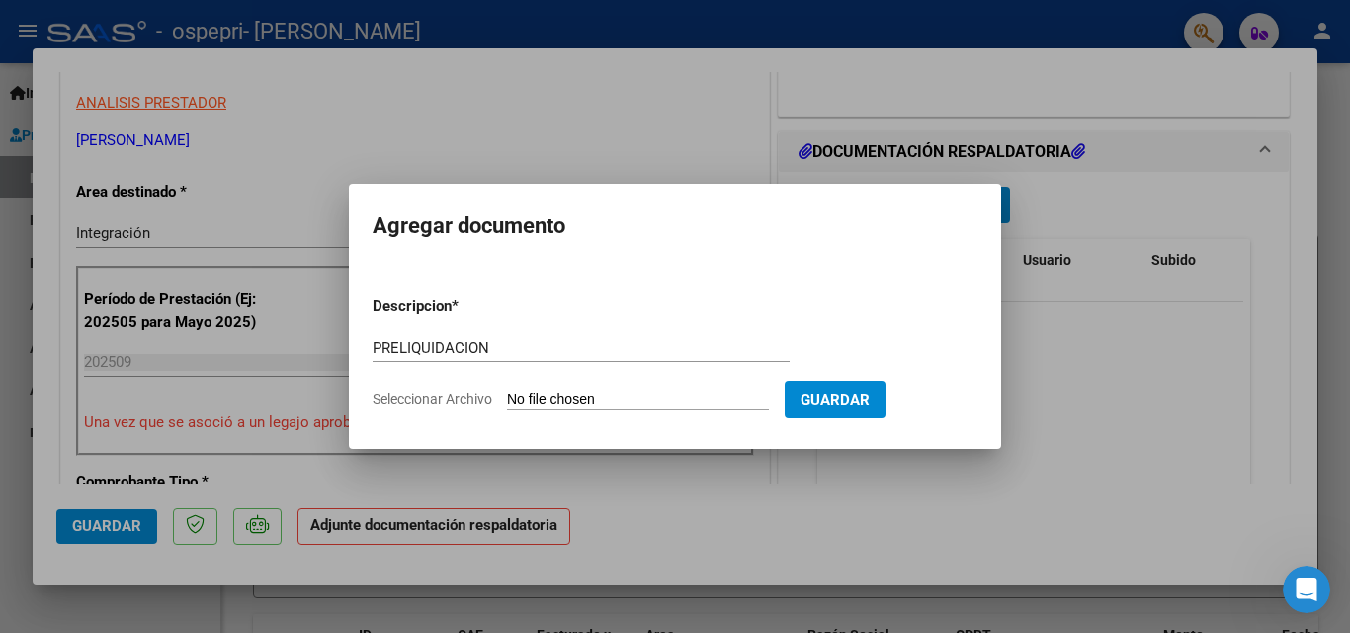
click at [562, 395] on input "Seleccionar Archivo" at bounding box center [638, 400] width 262 height 19
click at [593, 403] on input "Seleccionar Archivo" at bounding box center [638, 400] width 262 height 19
type input "C:\fakepath\apfmimpresionpreliq - 2025-10-06T103013.191.pdf"
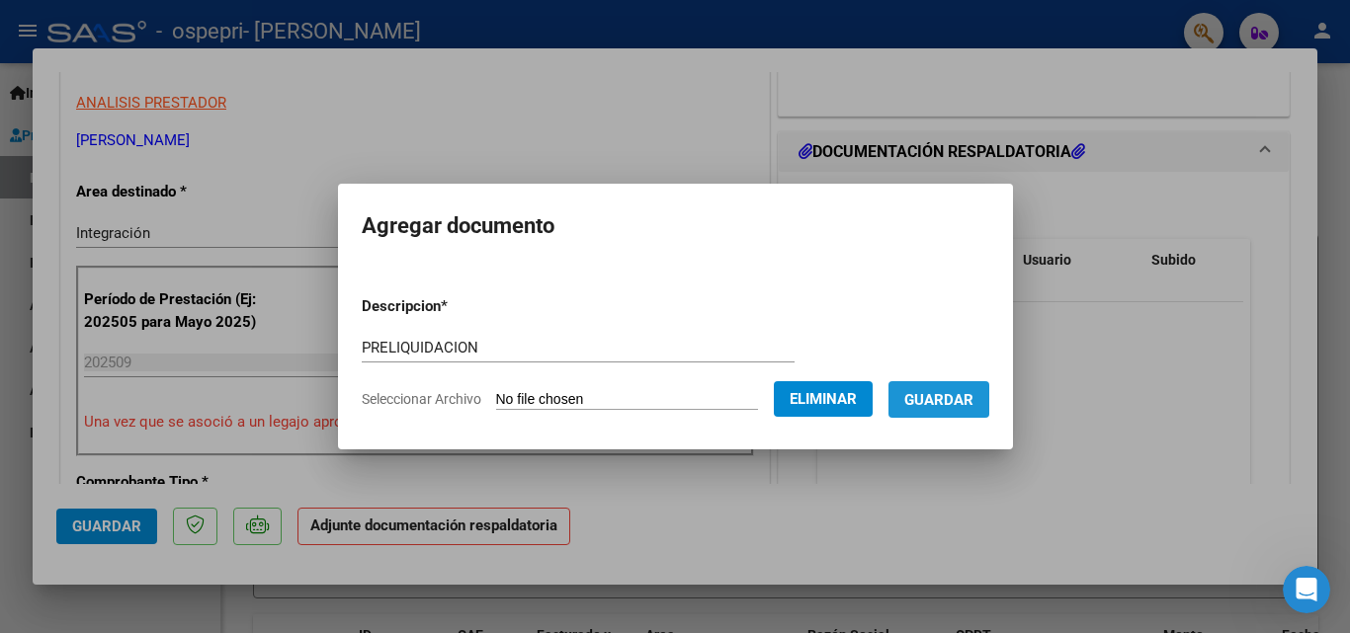
click at [941, 393] on span "Guardar" at bounding box center [938, 400] width 69 height 18
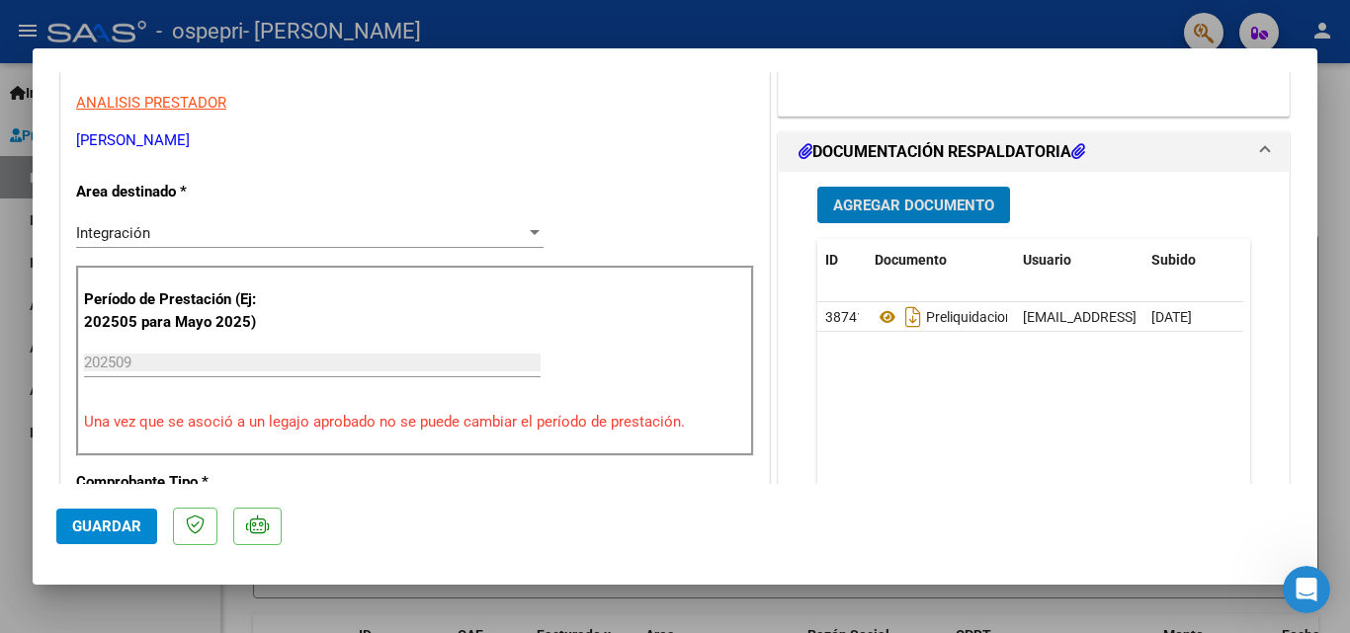
click at [123, 535] on span "Guardar" at bounding box center [106, 527] width 69 height 18
